Goal: Information Seeking & Learning: Learn about a topic

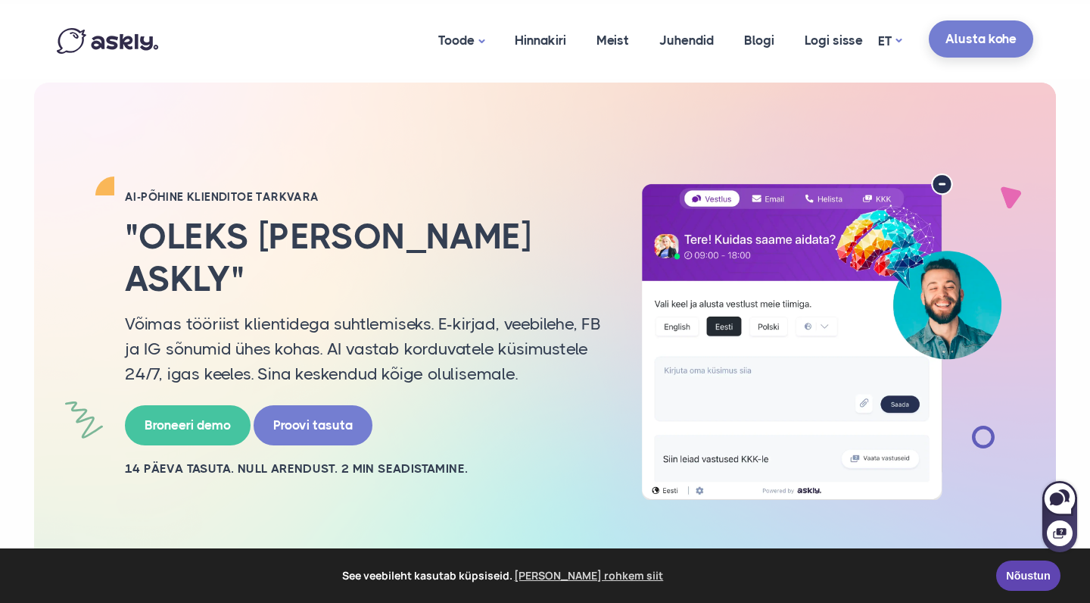
click at [970, 45] on link "Alusta kohe" at bounding box center [981, 38] width 104 height 37
click at [822, 40] on link "Logi sisse" at bounding box center [834, 40] width 89 height 73
click at [535, 42] on link "Hinnakiri" at bounding box center [541, 40] width 82 height 73
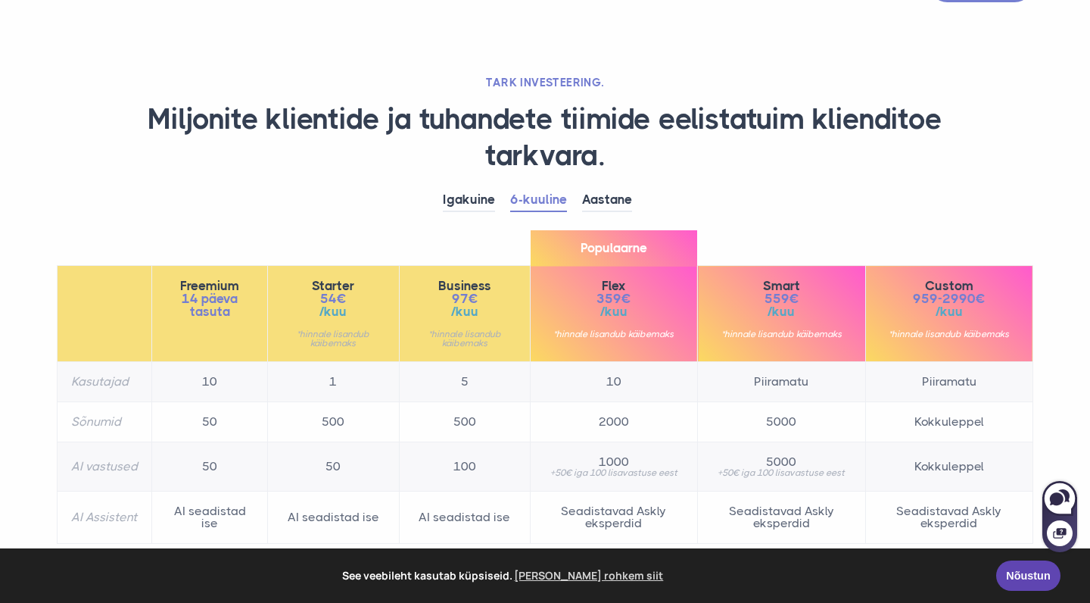
scroll to position [42, 0]
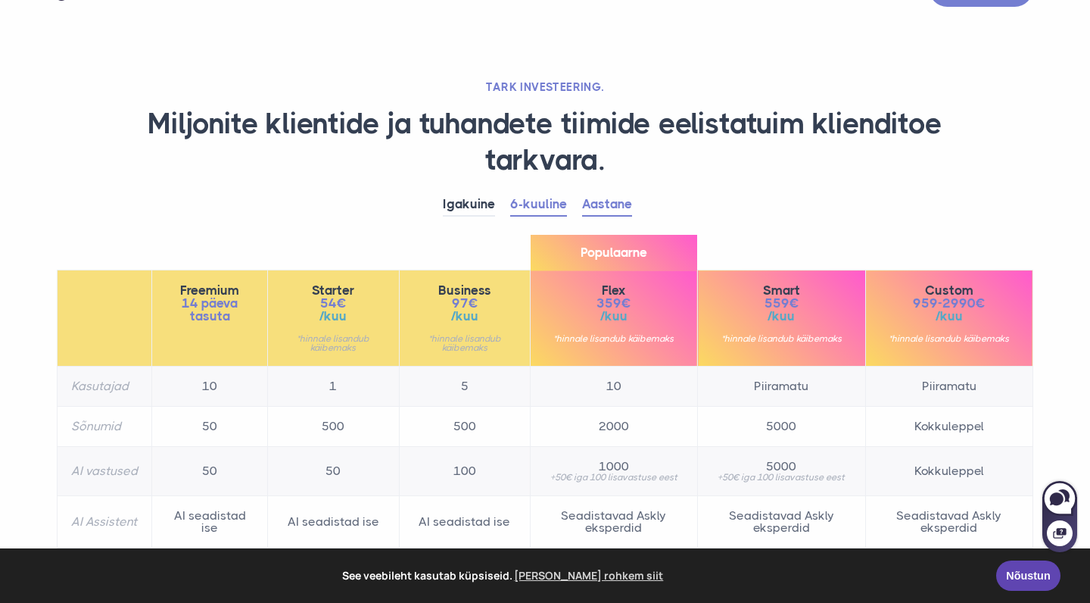
click at [606, 200] on link "Aastane" at bounding box center [607, 204] width 50 height 23
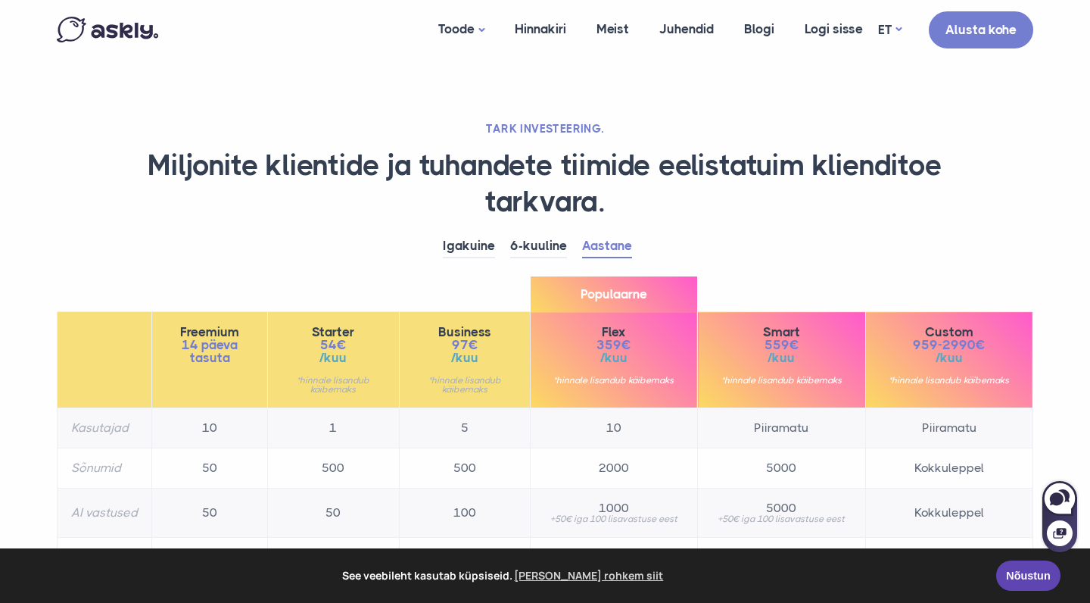
scroll to position [0, 0]
click at [479, 97] on link "AI assistent" at bounding box center [498, 96] width 151 height 26
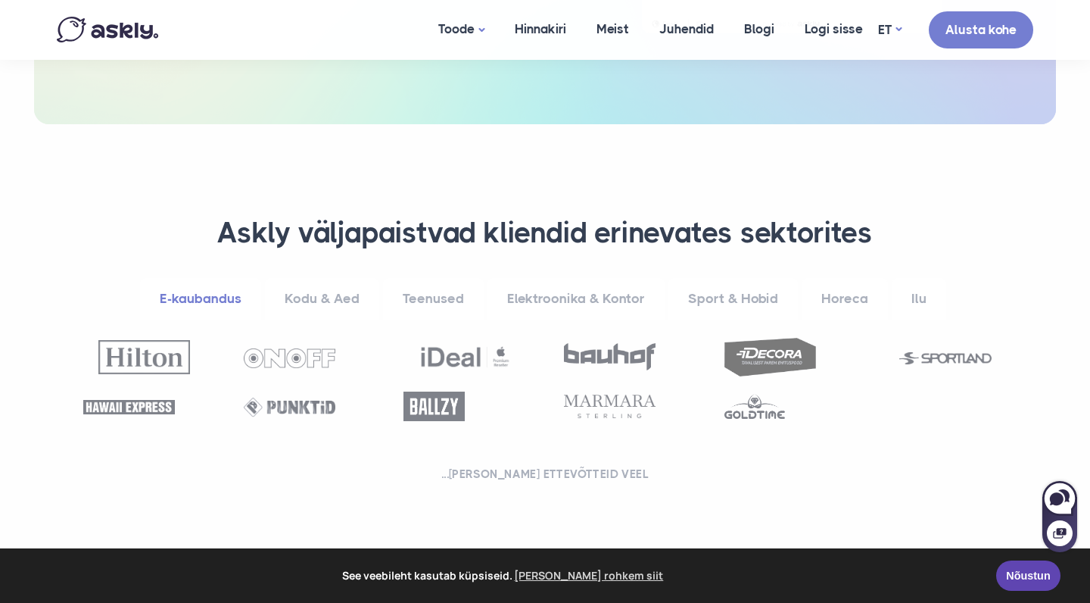
scroll to position [474, 0]
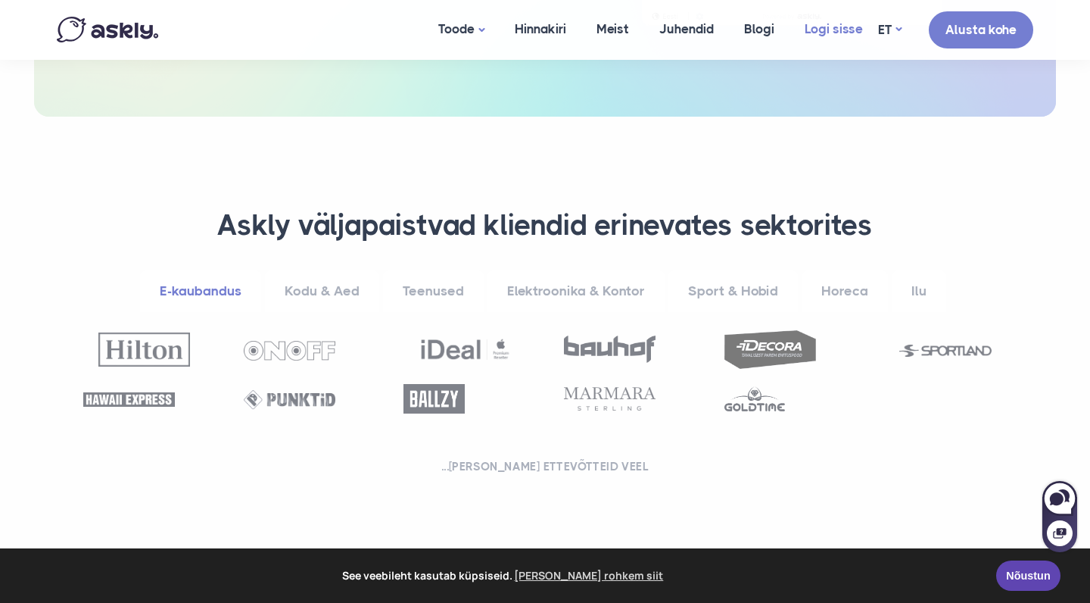
click at [824, 39] on link "Logi sisse" at bounding box center [834, 29] width 89 height 58
